Goal: Transaction & Acquisition: Purchase product/service

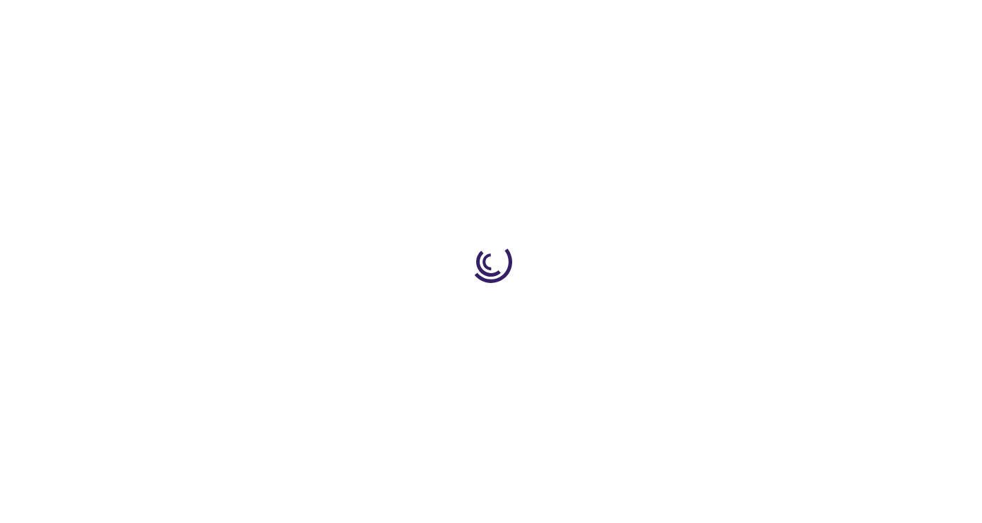
type input "1"
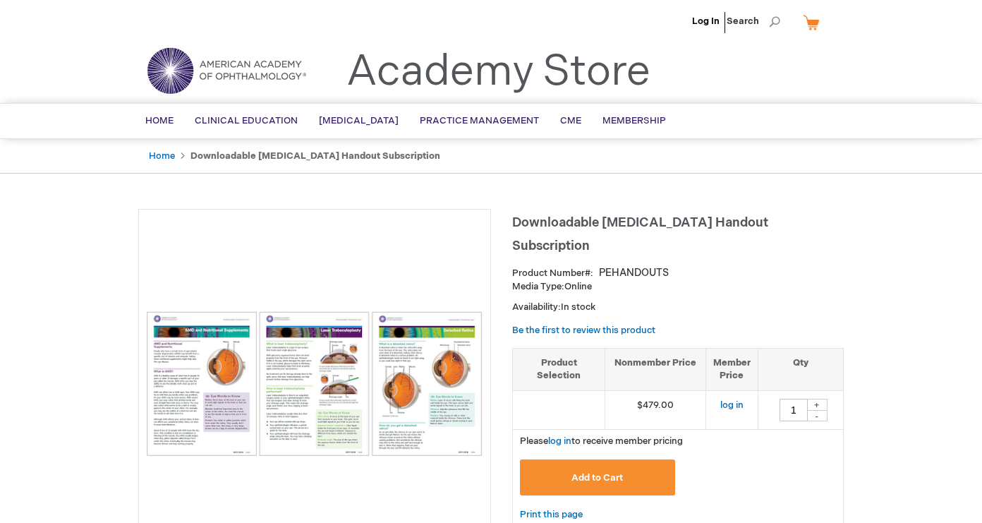
click at [187, 379] on img at bounding box center [314, 383] width 337 height 145
click at [343, 379] on img at bounding box center [314, 383] width 337 height 145
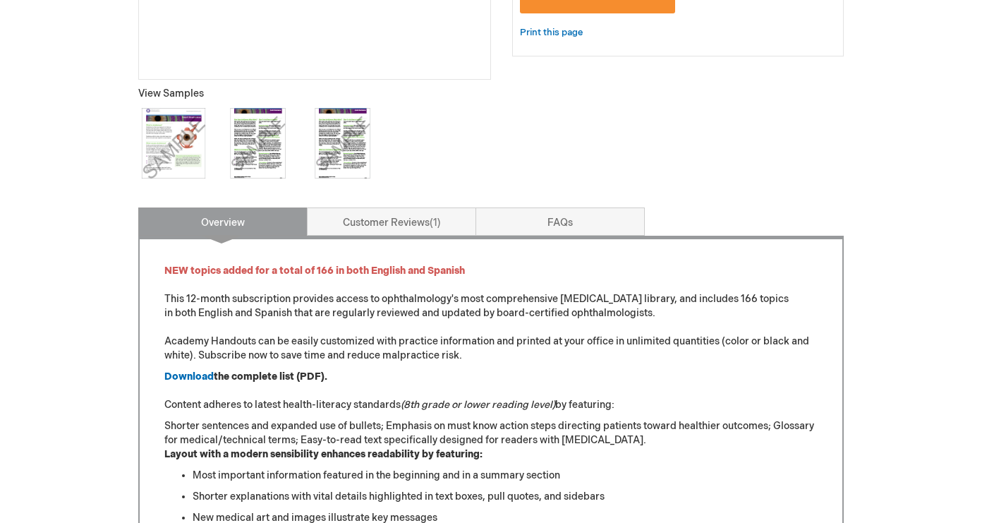
scroll to position [482, 0]
click at [173, 132] on img at bounding box center [173, 143] width 71 height 71
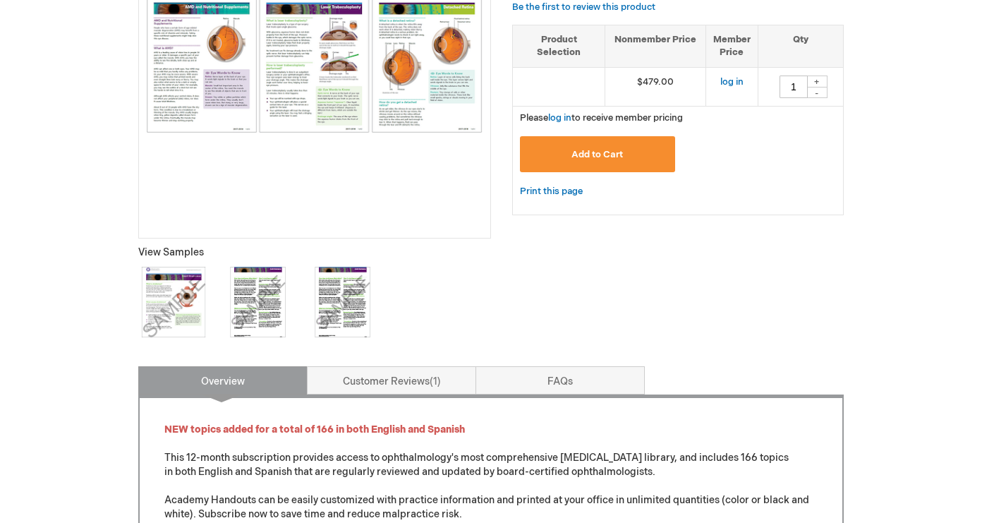
scroll to position [318, 0]
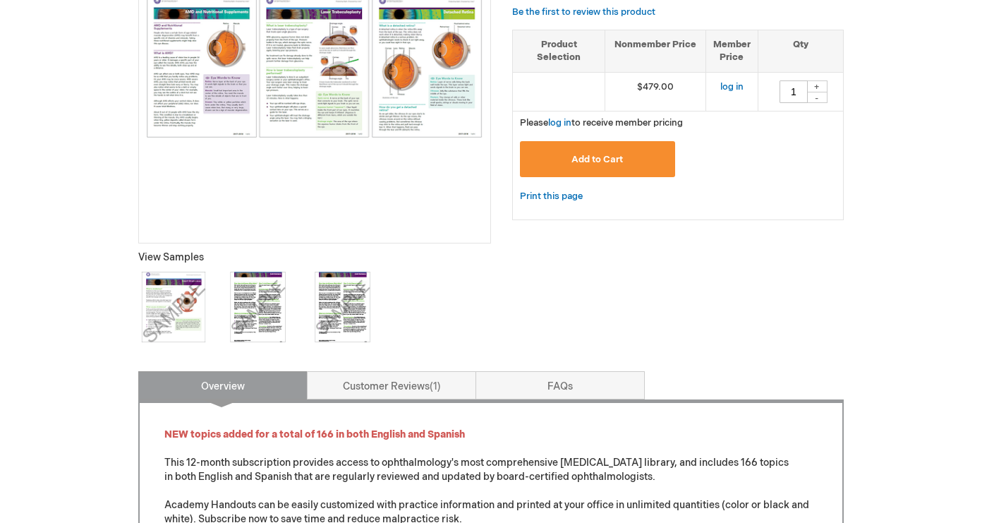
click at [267, 297] on img at bounding box center [258, 306] width 71 height 71
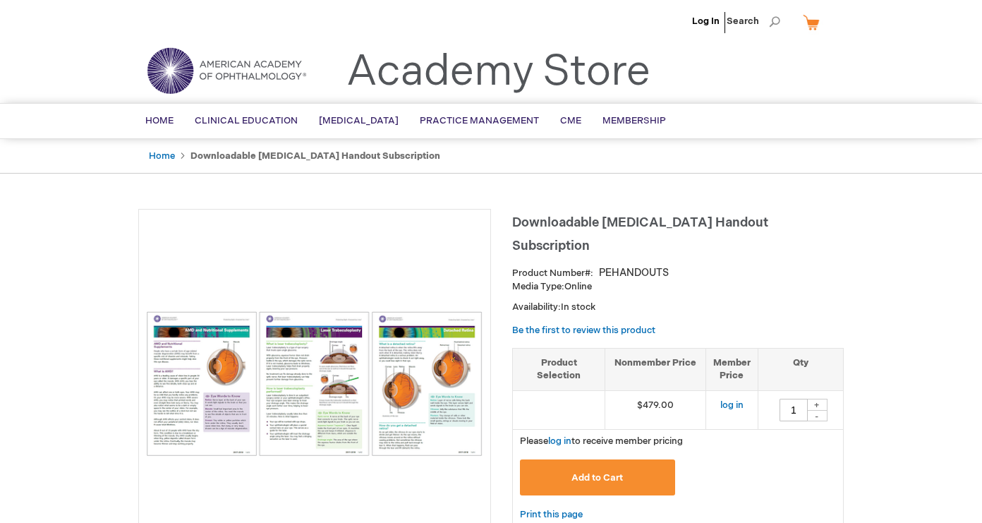
scroll to position [0, 0]
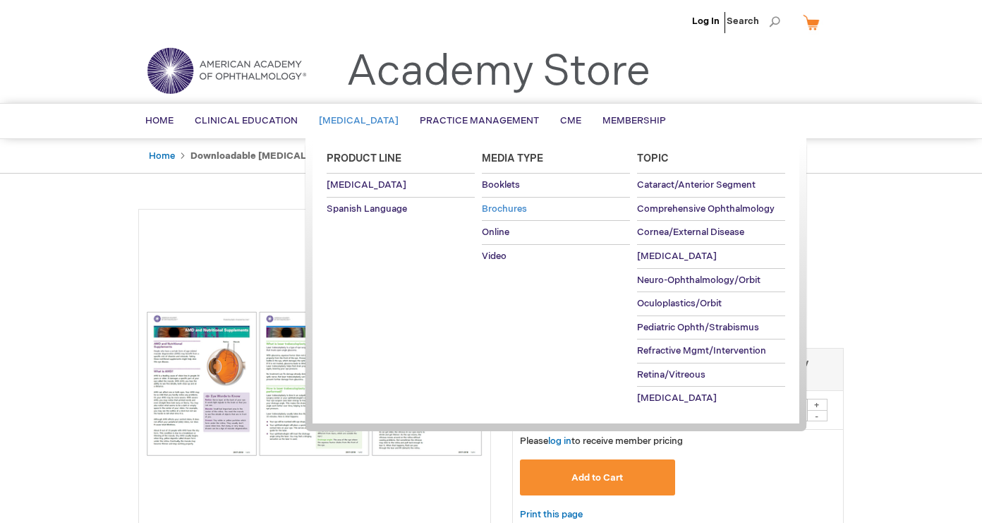
click at [506, 214] on span "Brochures" at bounding box center [504, 208] width 45 height 11
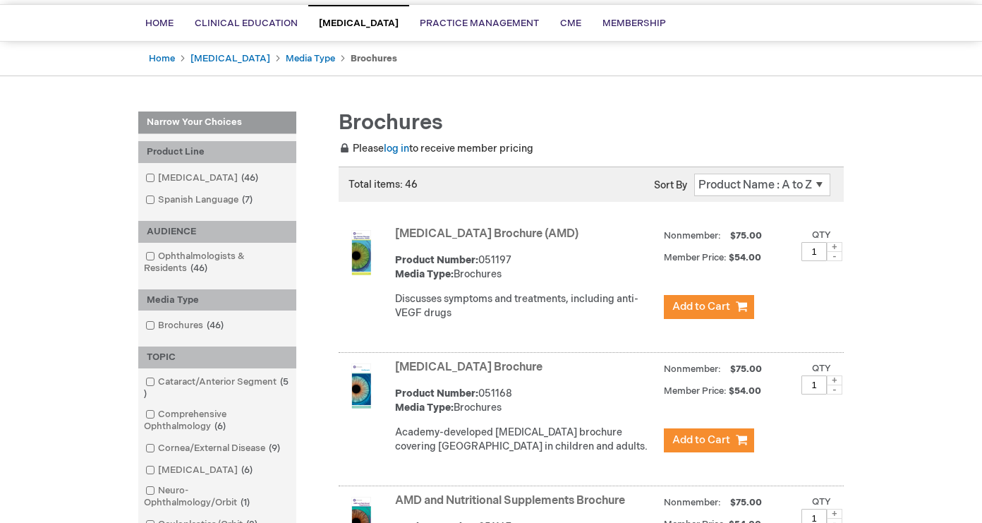
scroll to position [101, 0]
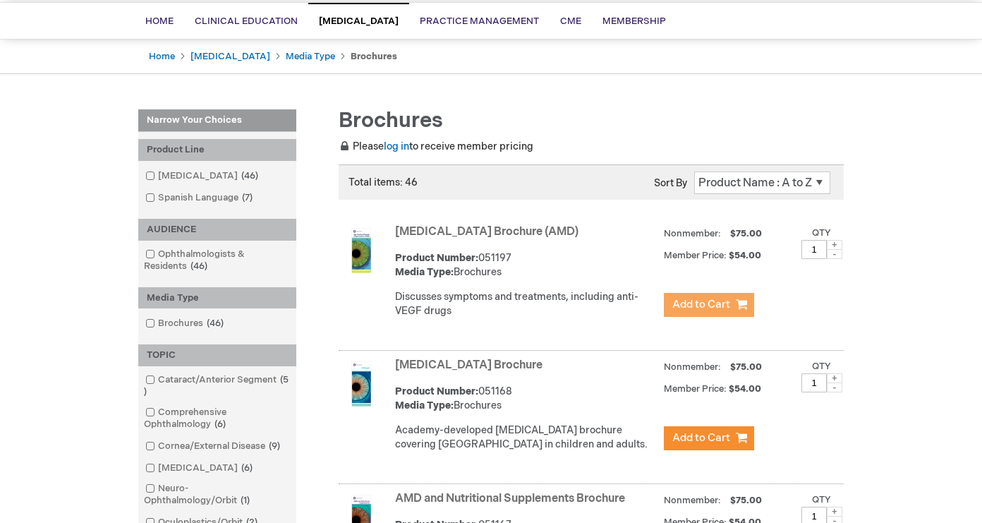
click at [712, 310] on span "Add to Cart" at bounding box center [701, 304] width 58 height 13
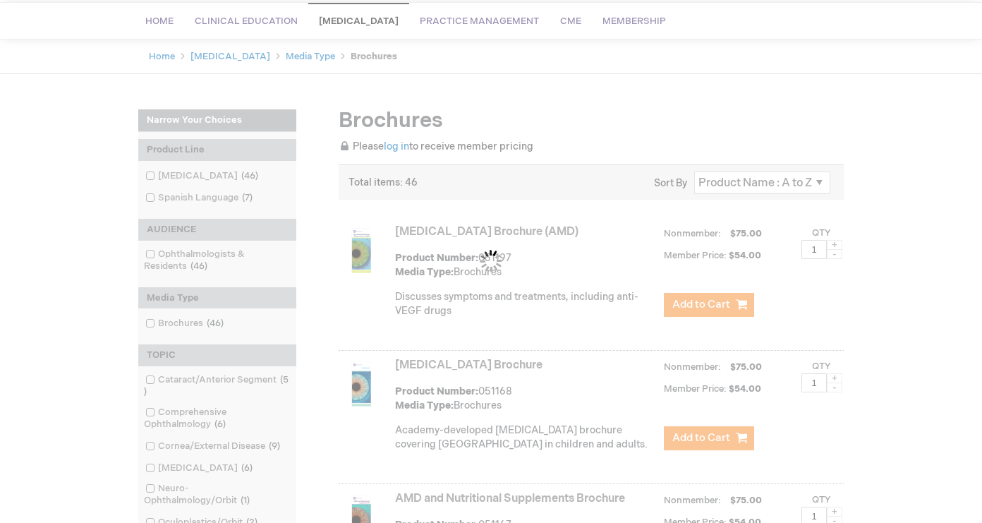
scroll to position [106, 0]
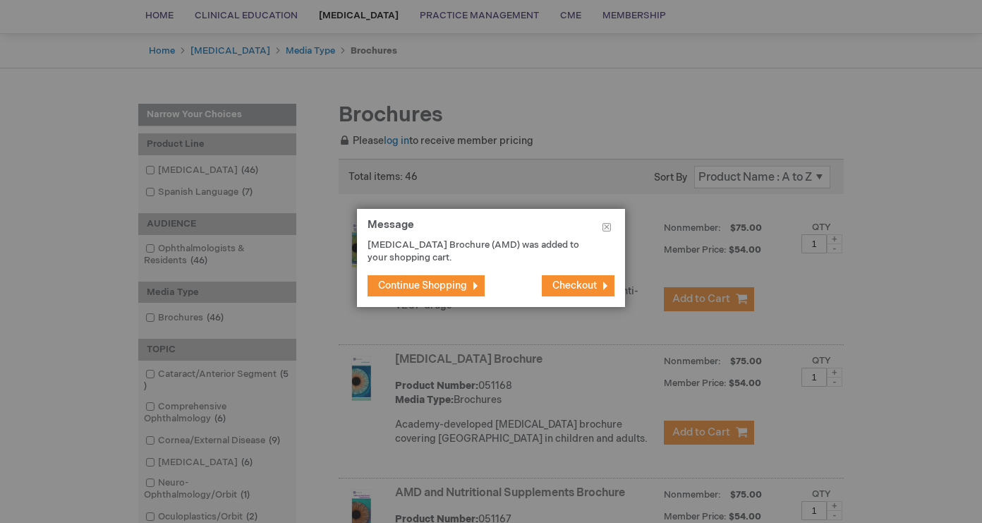
click at [442, 289] on span "Continue Shopping" at bounding box center [422, 285] width 89 height 12
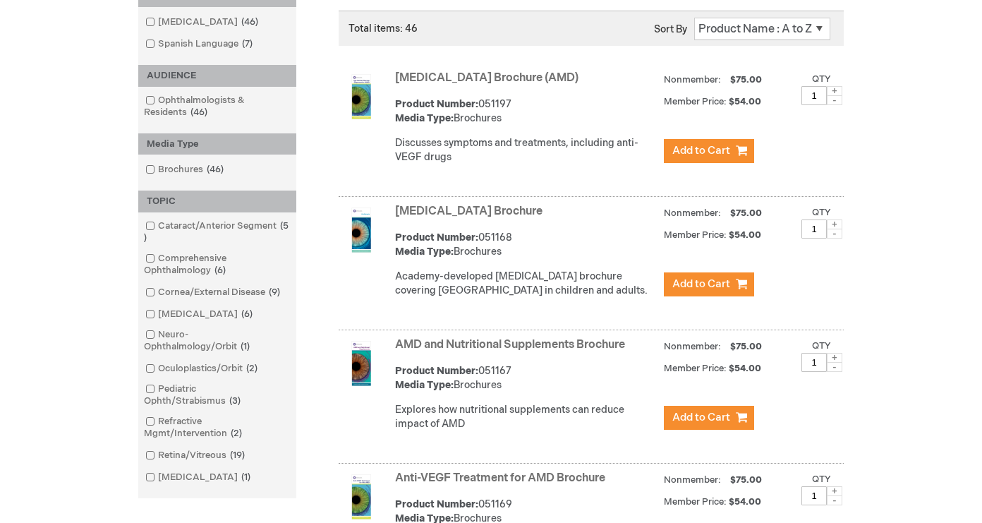
scroll to position [260, 0]
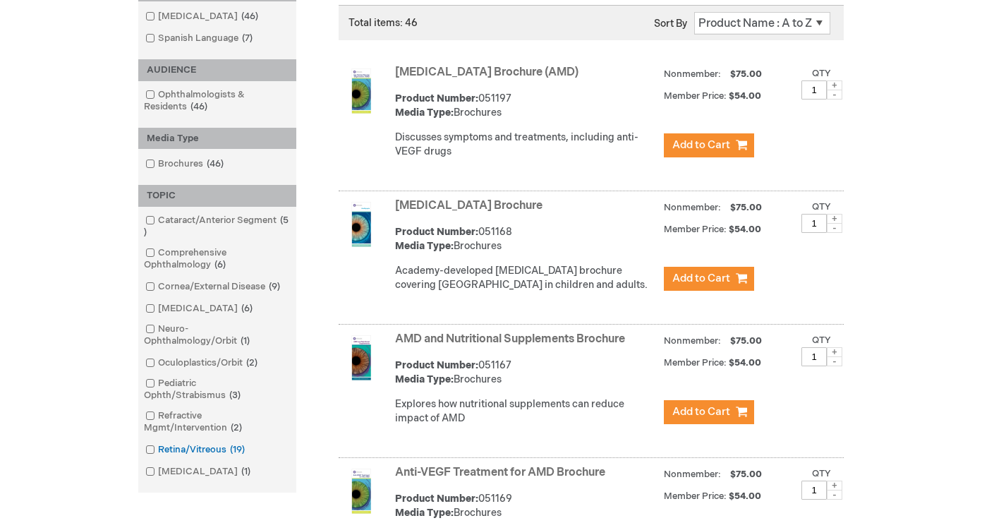
click at [158, 449] on span at bounding box center [158, 449] width 0 height 11
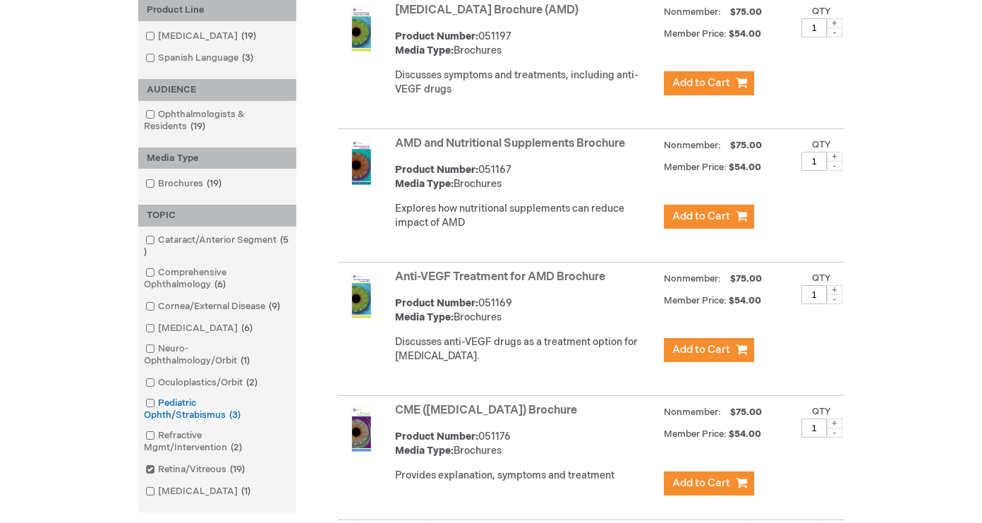
scroll to position [325, 0]
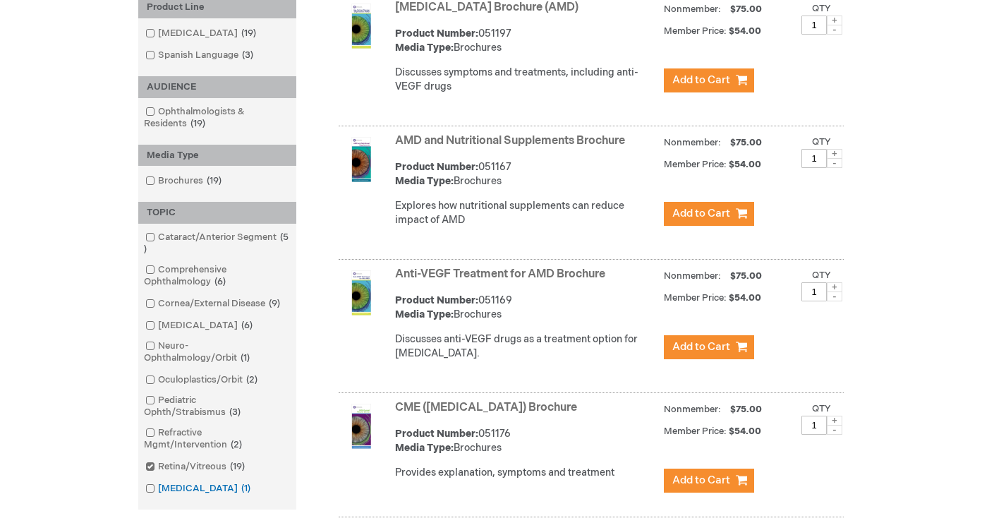
click at [158, 483] on span at bounding box center [158, 487] width 0 height 11
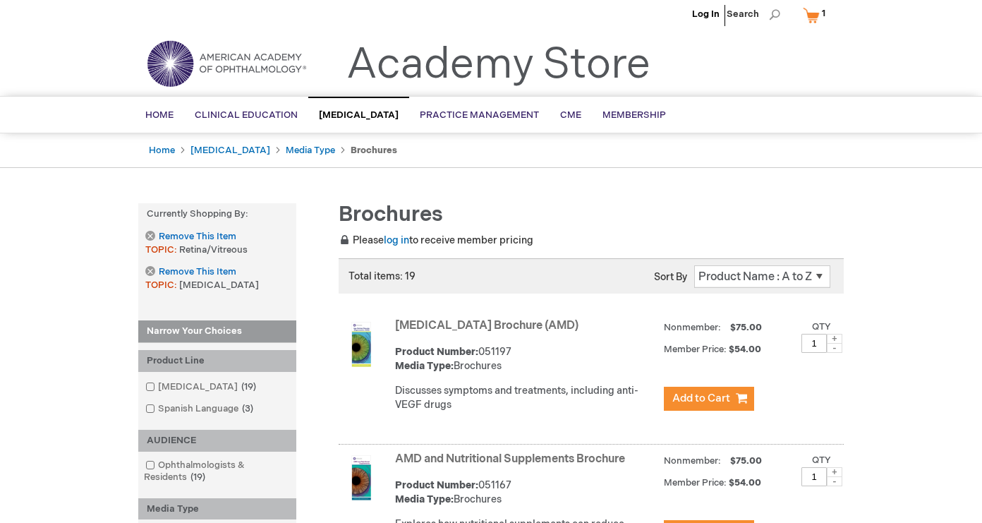
scroll to position [8, 0]
click at [443, 237] on span "Please log in to receive member pricing" at bounding box center [435, 239] width 195 height 12
